Goal: Transaction & Acquisition: Register for event/course

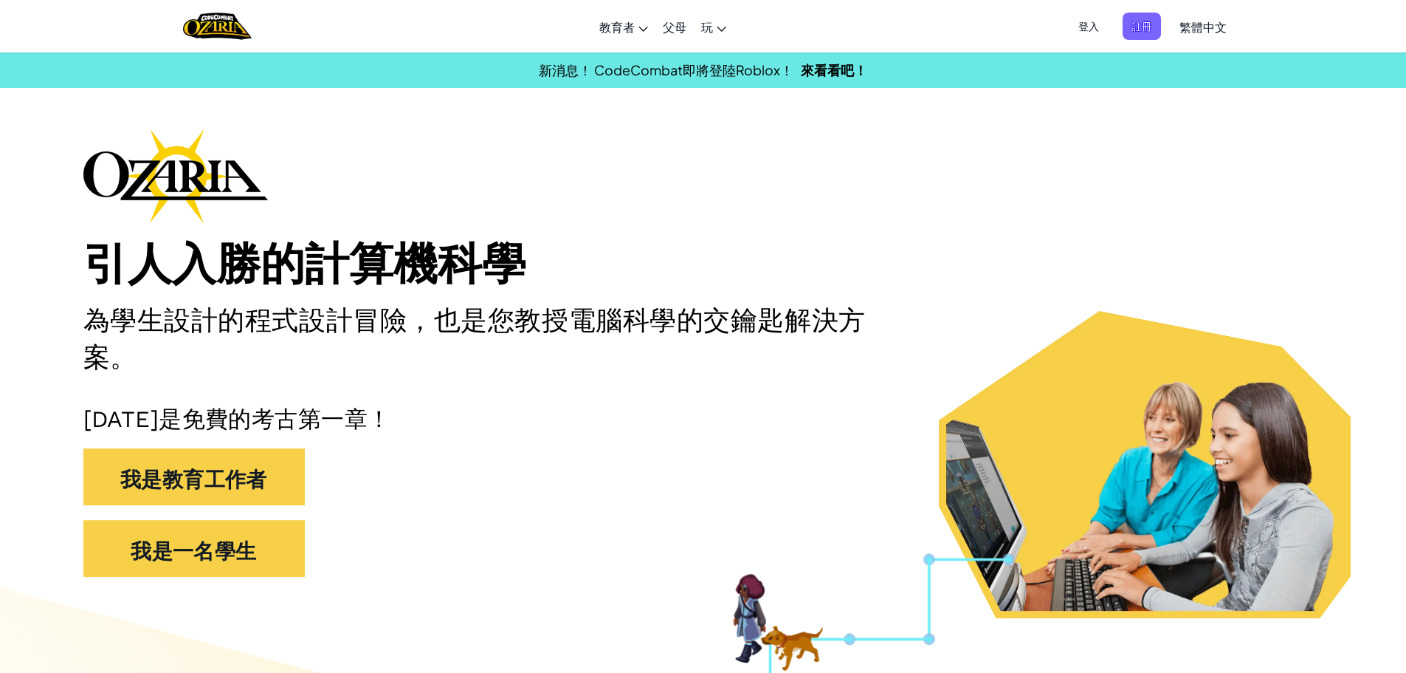
click at [833, 226] on div "引人入勝的計算機科學 為學生設計的程式設計冒險，也是您教授電腦科學的交鑰匙解決方案。 [DATE]是免費的考古第一章！ 我是教育工作者 我是一名學生" at bounding box center [703, 359] width 1240 height 463
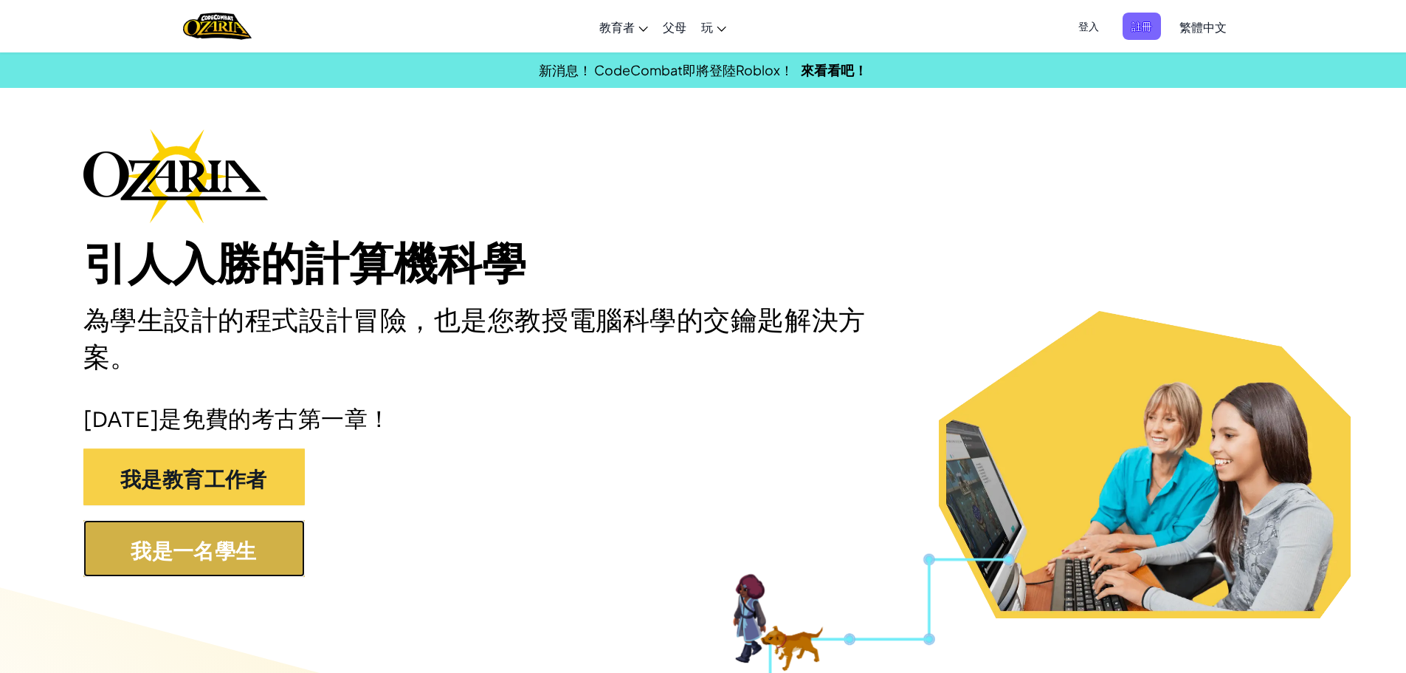
click at [219, 574] on button "我是一名學生" at bounding box center [193, 548] width 221 height 57
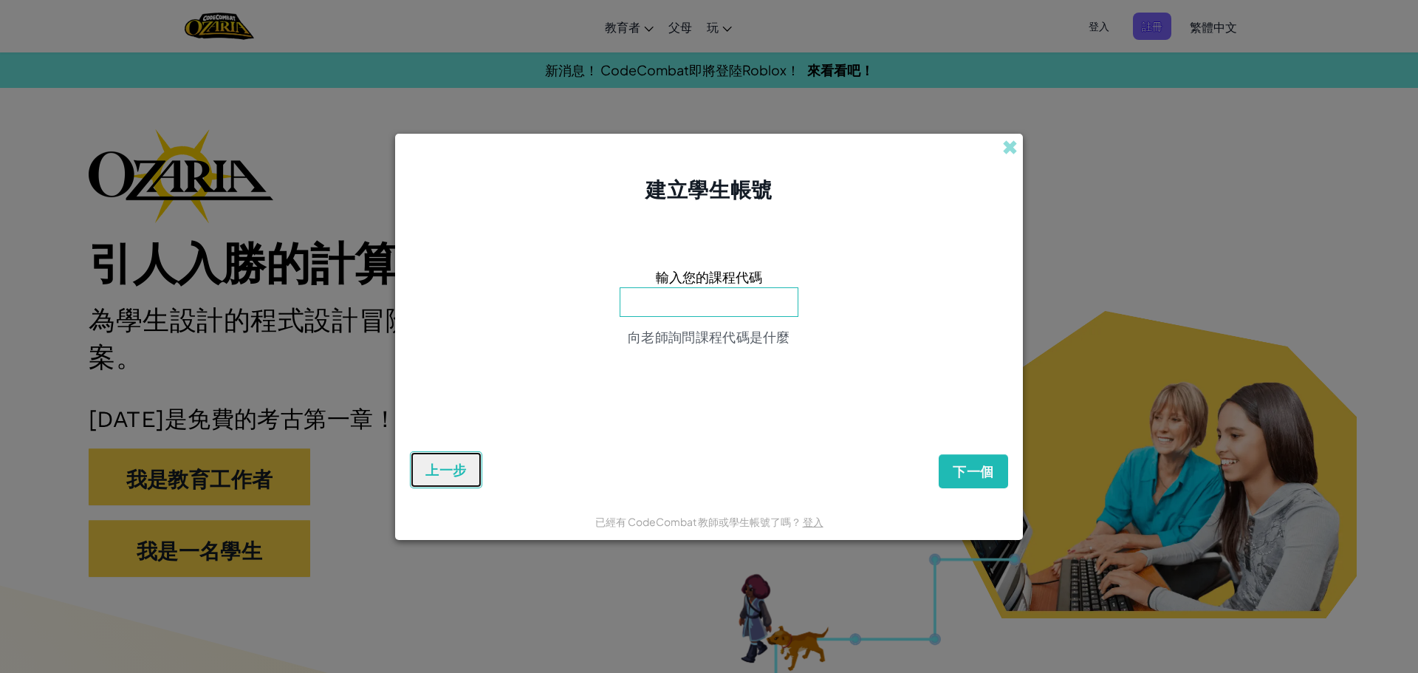
click at [444, 474] on font "上一步" at bounding box center [445, 470] width 41 height 18
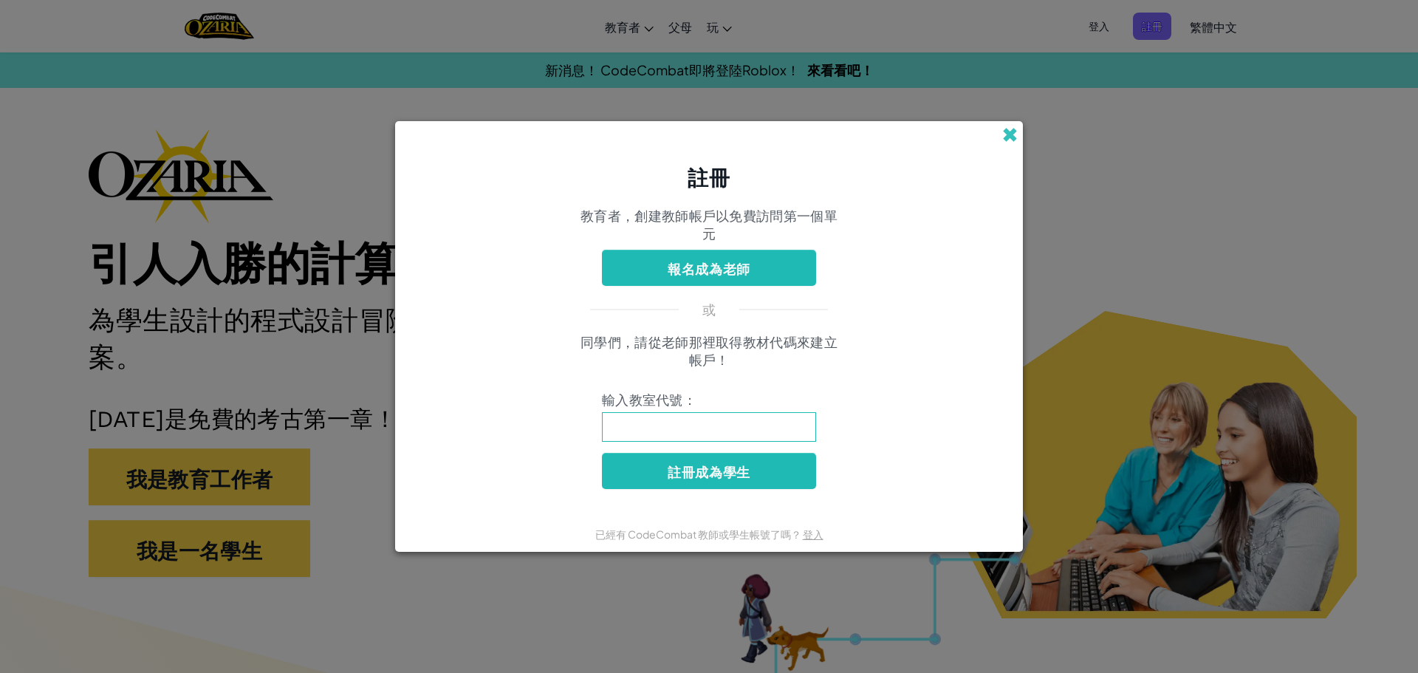
click at [1014, 132] on span at bounding box center [1010, 135] width 16 height 16
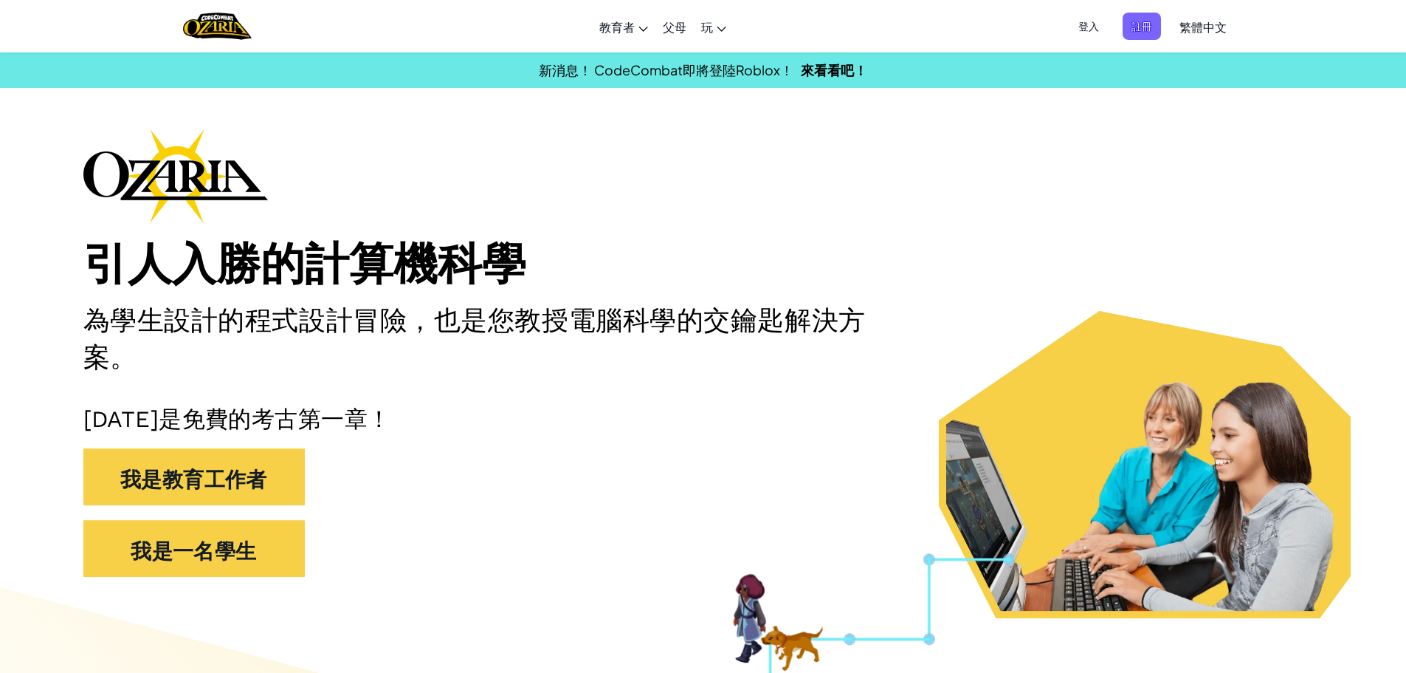
click at [1090, 23] on font "登入" at bounding box center [1089, 25] width 21 height 13
